Goal: Task Accomplishment & Management: Complete application form

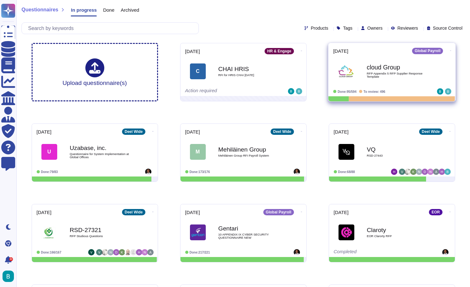
click at [390, 66] on b "cloud Group" at bounding box center [399, 67] width 64 height 6
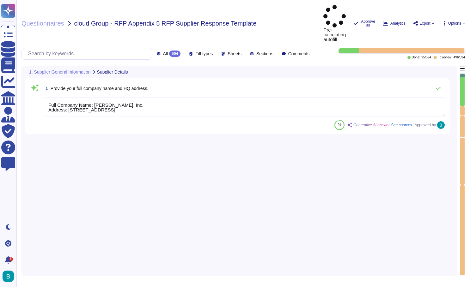
type textarea "Full Company Name: Deel, Inc. Address: 425 1st Street, Unit 1502, San Francisco…"
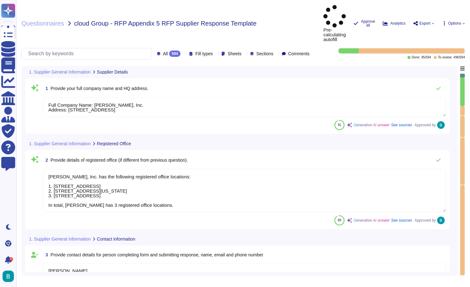
type textarea "Deel, Inc. has the following registered office locations: 1. 425 1st Street, Un…"
type textarea "Chris Carollo Account Executive, ENT chris.carollo@deel.com"
type textarea "Deel operates as a privately held company, officially known as Deel, Inc., and …"
type textarea "Deel has 7000+ employees globally."
click at [463, 86] on div at bounding box center [462, 90] width 4 height 32
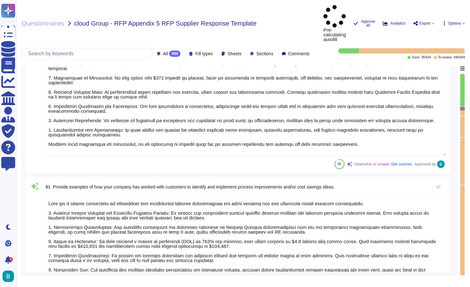
type textarea "Our company dedicates significant resources to new service developments, focusi…"
type textarea "Deel has a strong commitment to identifying and implementing process improvemen…"
type textarea "Deel leverages several automation services to enhance its offerings, including:…"
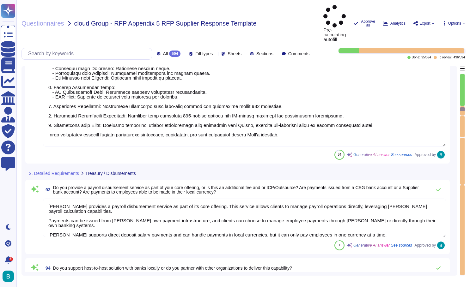
scroll to position [6534, 0]
type textarea "Deel provides a payroll disbursement service as part of its core offering. This…"
type textarea "Deel does not use a third-party local payroll supplier and manages payroll proc…"
type textarea "Deel offers a variety of payment methods to support payroll processing, includi…"
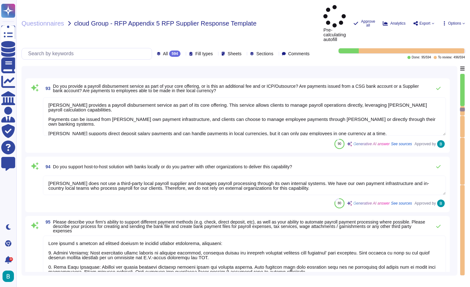
scroll to position [1, 0]
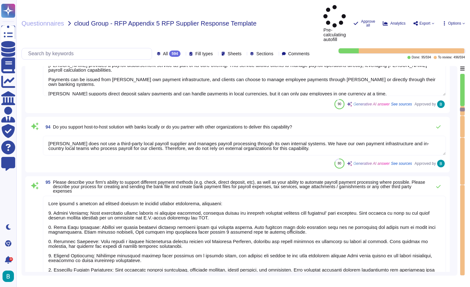
type textarea "Deel offers a comprehensive suite of global payroll reporting capabilities desi…"
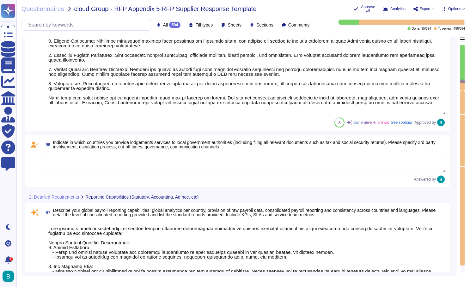
scroll to position [6778, 0]
type textarea "The export compatible formats for report data, including General Ledger files, …"
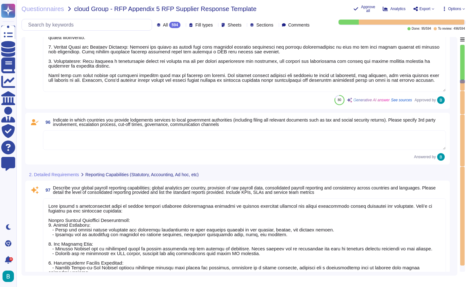
click at [144, 158] on div "Answered by" at bounding box center [244, 157] width 403 height 8
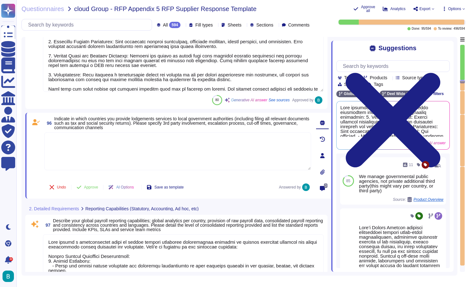
scroll to position [0, 0]
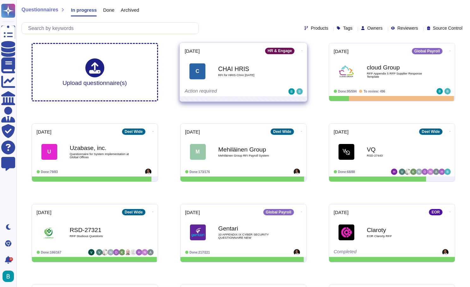
click at [256, 74] on span "RFI for HRIS CHAI [DATE]" at bounding box center [250, 75] width 64 height 3
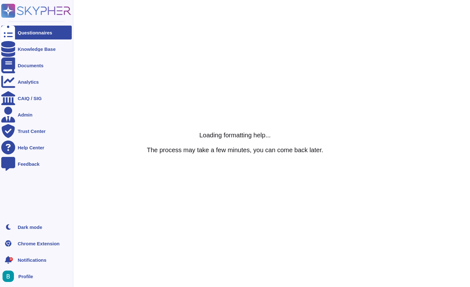
click at [24, 35] on div "Questionnaires" at bounding box center [36, 33] width 70 height 14
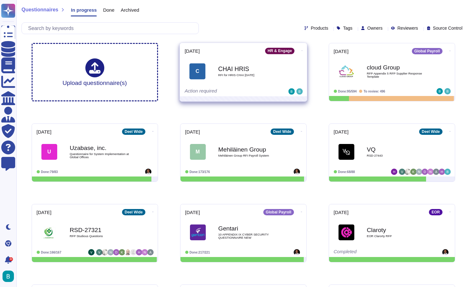
click at [257, 88] on div "Action required" at bounding box center [224, 91] width 78 height 6
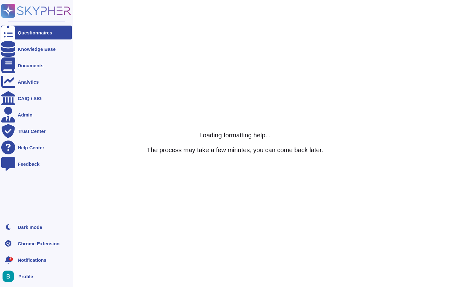
click at [25, 33] on div "Questionnaires" at bounding box center [35, 32] width 34 height 5
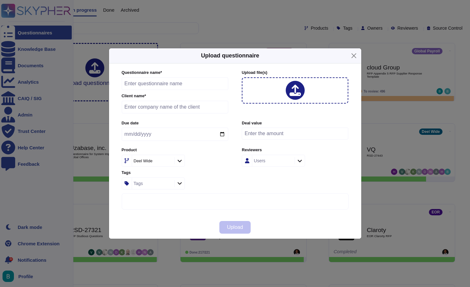
type input "RFI for HRIS CHAI [DATE]"
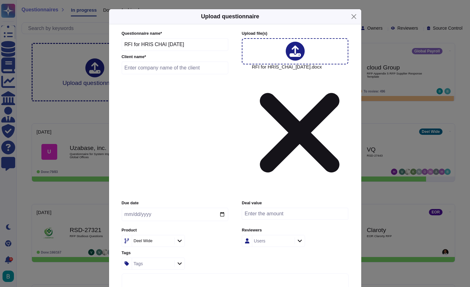
click at [167, 74] on input "text" at bounding box center [175, 68] width 107 height 13
type input "Chai HRIS"
click at [188, 208] on input "date" at bounding box center [175, 214] width 106 height 13
click at [160, 208] on input "date" at bounding box center [175, 214] width 106 height 13
type input "[DATE]"
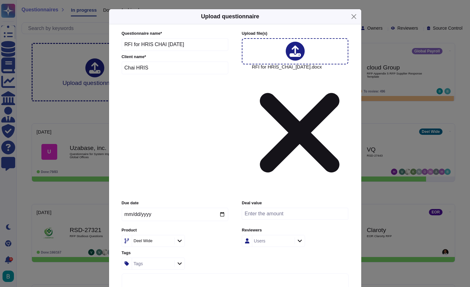
click at [187, 227] on div "Product [PERSON_NAME] Wide" at bounding box center [175, 237] width 106 height 20
click at [175, 74] on input "Chai HRIS" at bounding box center [175, 68] width 107 height 13
type input "Clinton Global HRIS"
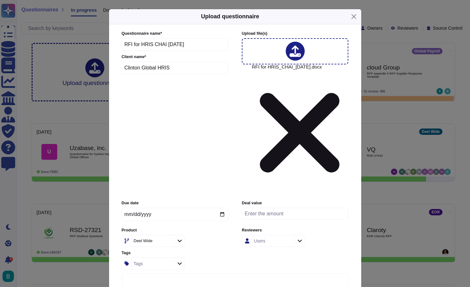
click at [271, 235] on div "Users" at bounding box center [272, 240] width 41 height 11
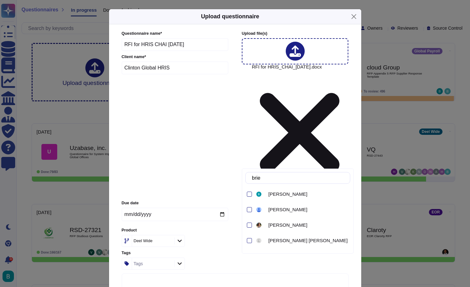
type input "brien"
drag, startPoint x: 292, startPoint y: 165, endPoint x: 286, endPoint y: 191, distance: 27.2
click at [286, 191] on span "[PERSON_NAME]" at bounding box center [287, 194] width 39 height 6
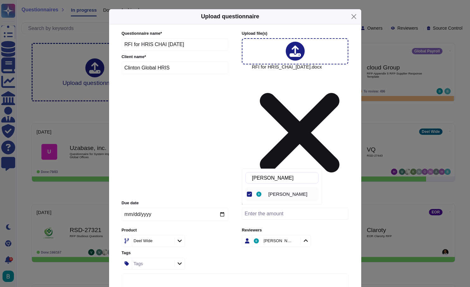
click at [342, 200] on div "Due date [DATE] Deal value Product [PERSON_NAME] Wide Reviewers [PERSON_NAME] T…" at bounding box center [235, 234] width 227 height 69
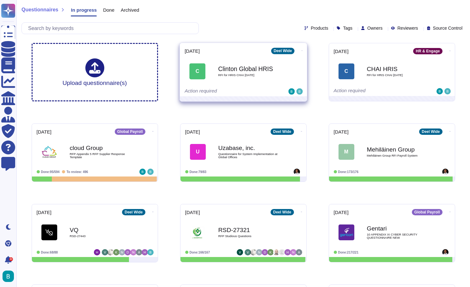
click at [301, 51] on icon at bounding box center [301, 51] width 1 height 0
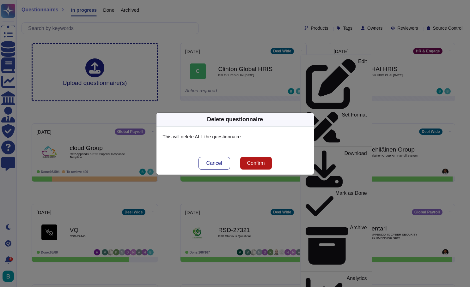
click at [261, 163] on span "Confirm" at bounding box center [256, 163] width 18 height 5
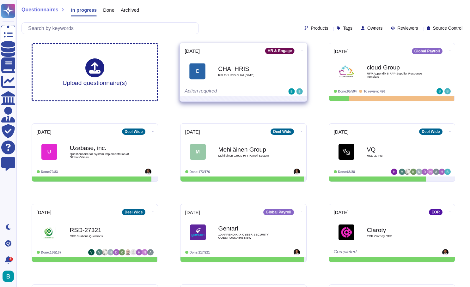
click at [226, 64] on div "CHAI HRIS RFI for HRIS CHAI 2025 08 20" at bounding box center [250, 71] width 64 height 26
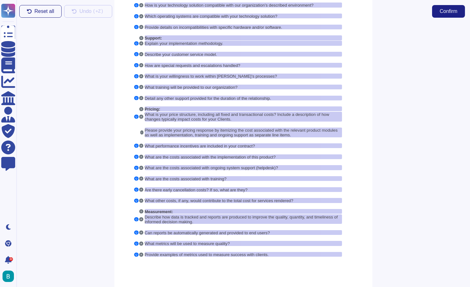
scroll to position [353, 0]
click at [451, 12] on span "Confirm" at bounding box center [448, 11] width 18 height 5
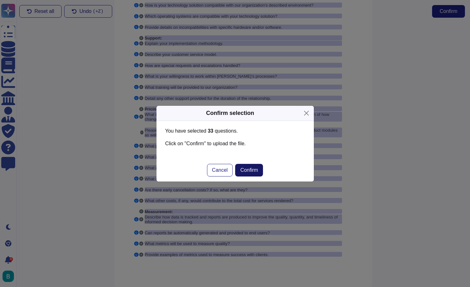
click at [252, 168] on span "Confirm" at bounding box center [249, 170] width 18 height 5
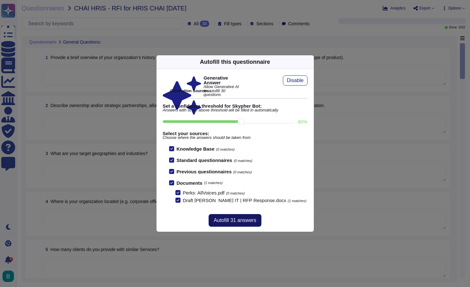
click at [227, 223] on span "Autofill 31 answers" at bounding box center [235, 220] width 42 height 5
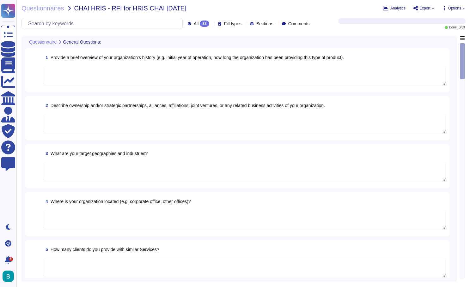
type textarea "Deel was founded in 2019 by Alex Bouaziz and Shuo Wang with the mission to simp…"
type textarea "Deel operates as a privately held company, officially known as Deel, Inc., and …"
type textarea "Deel's target market includes businesses of all sizes, from start-ups to Fortun…"
type textarea "Deel's corporate office is located at 425 1st Street, Unit 1502, San Francisco,…"
